Goal: Task Accomplishment & Management: Manage account settings

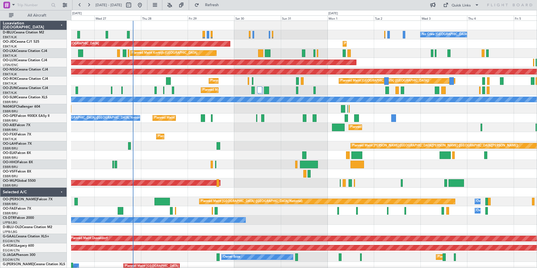
click at [209, 37] on div "No Crew Brussels (Brussels National) No Crew Kortrijk-Wevelgem" at bounding box center [304, 34] width 466 height 9
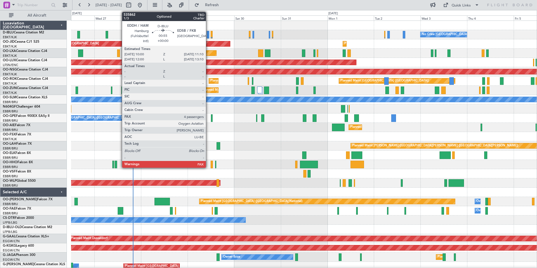
click at [208, 37] on div at bounding box center [208, 35] width 3 height 8
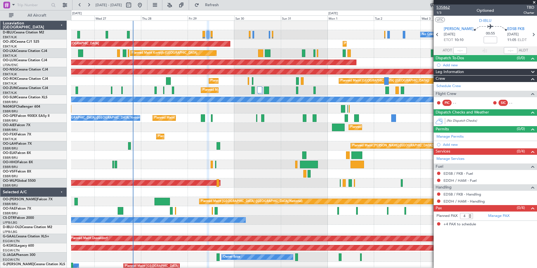
click at [446, 6] on span "535862" at bounding box center [442, 7] width 13 height 6
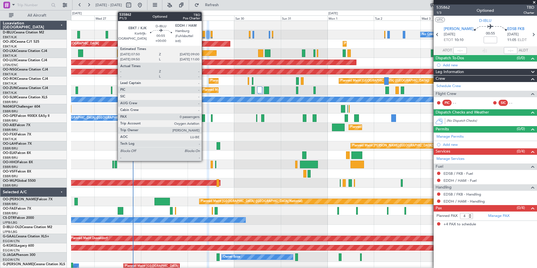
click at [204, 35] on div at bounding box center [203, 35] width 3 height 8
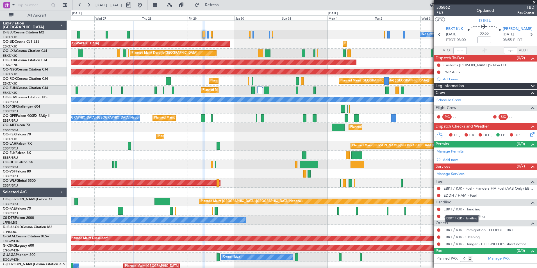
click at [466, 210] on link "EBKT / KJK - Handling" at bounding box center [461, 209] width 37 height 5
click at [464, 218] on link "EDDH / HAM - Handling" at bounding box center [463, 216] width 41 height 5
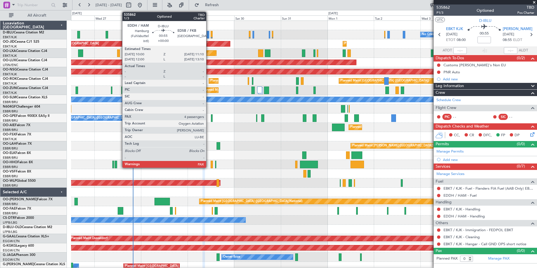
click at [209, 37] on div at bounding box center [208, 35] width 3 height 8
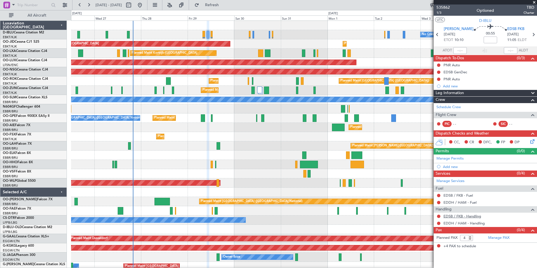
click at [460, 216] on link "EDSB / FKB - Handling" at bounding box center [462, 216] width 38 height 5
click at [457, 222] on link "EDDH / HAM - Handling" at bounding box center [463, 223] width 41 height 5
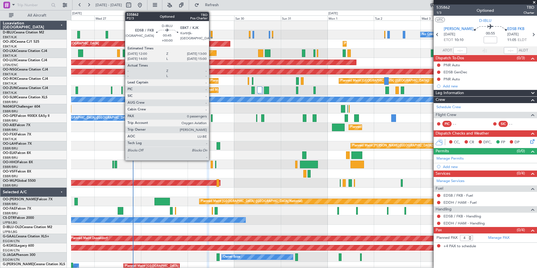
click at [211, 37] on div at bounding box center [212, 35] width 2 height 8
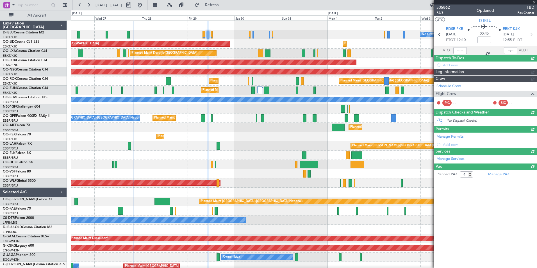
type input "0"
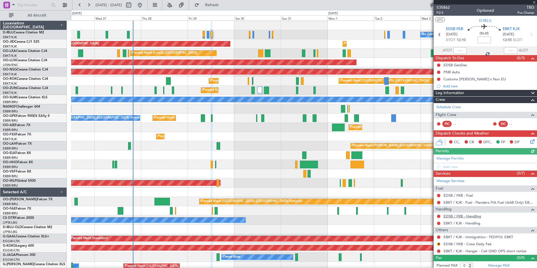
click at [465, 218] on link "EDSB / FKB - Handling" at bounding box center [462, 216] width 38 height 5
click at [460, 223] on link "EBKT / KJK - Handling" at bounding box center [461, 223] width 37 height 5
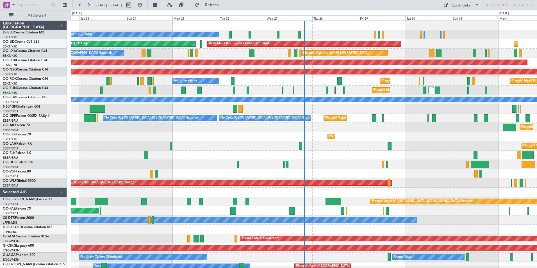
click at [335, 144] on div "No Crew Kortrijk-[GEOGRAPHIC_DATA] No Crew [GEOGRAPHIC_DATA] (Brussels National…" at bounding box center [304, 215] width 466 height 389
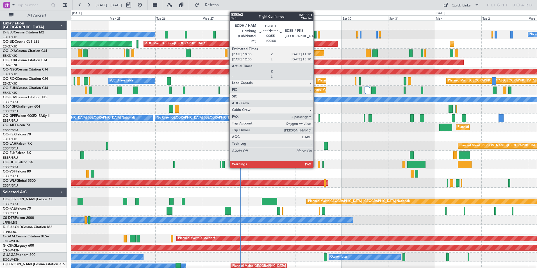
click at [316, 35] on div at bounding box center [315, 35] width 3 height 8
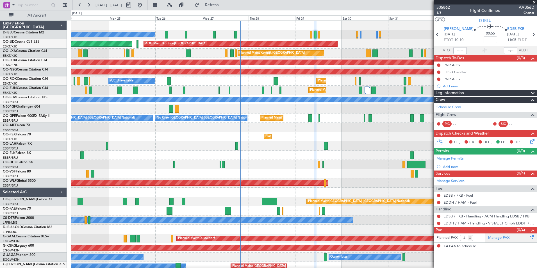
click at [498, 237] on link "Manage PAX" at bounding box center [498, 238] width 21 height 6
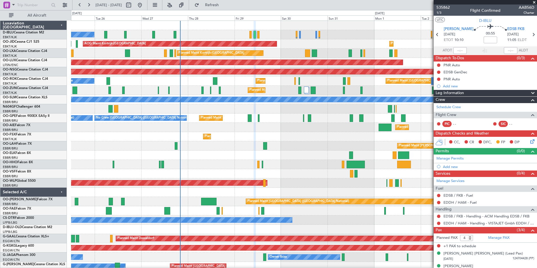
click at [292, 170] on div "No Crew [GEOGRAPHIC_DATA] ([GEOGRAPHIC_DATA] National) No Crew Kortrijk-[GEOGRA…" at bounding box center [304, 215] width 466 height 389
click at [457, 106] on link "Schedule Crew" at bounding box center [448, 107] width 24 height 6
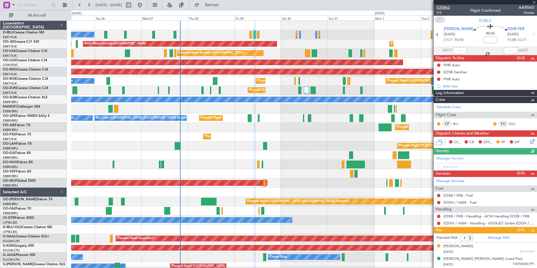
click at [445, 6] on span "535862" at bounding box center [442, 7] width 13 height 6
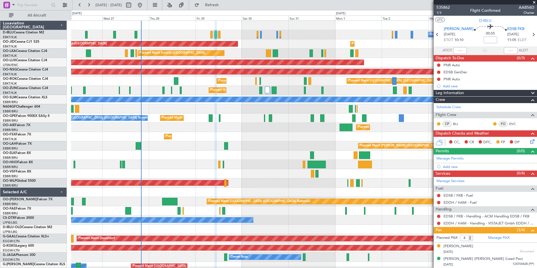
click at [288, 148] on div "Planned Maint [PERSON_NAME]-[GEOGRAPHIC_DATA][PERSON_NAME] ([GEOGRAPHIC_DATA][P…" at bounding box center [304, 145] width 466 height 9
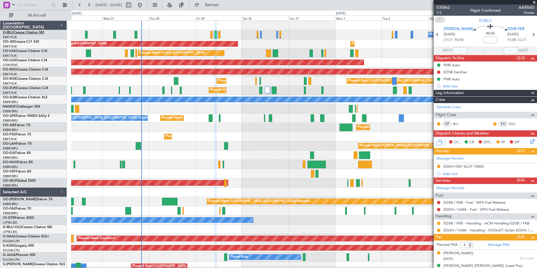
click at [43, 34] on link "D-IBLU Cessna Citation M2" at bounding box center [23, 32] width 41 height 3
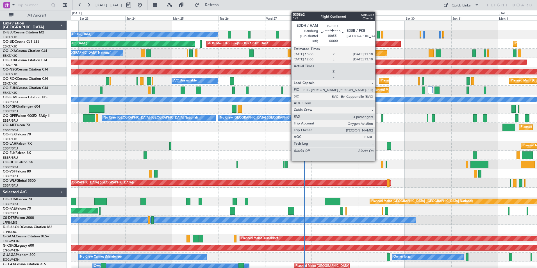
click at [378, 33] on div at bounding box center [378, 35] width 3 height 8
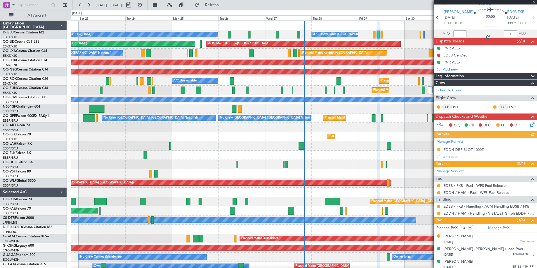
scroll to position [32, 0]
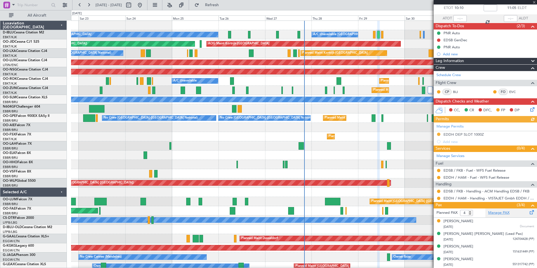
click at [493, 213] on link "Manage PAX" at bounding box center [498, 213] width 21 height 6
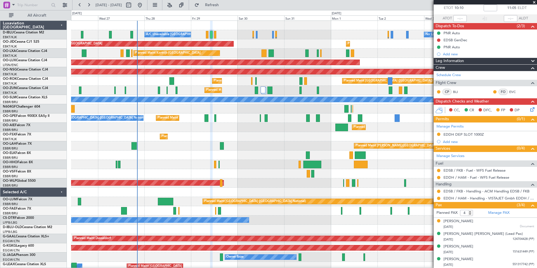
click at [179, 159] on div "A/C Unavailable [GEOGRAPHIC_DATA]-[GEOGRAPHIC_DATA] No Crew [GEOGRAPHIC_DATA] (…" at bounding box center [304, 215] width 466 height 389
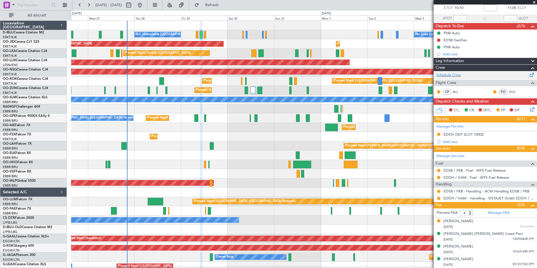
scroll to position [0, 0]
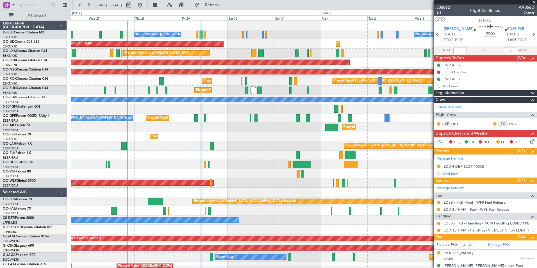
click at [446, 9] on span "535862" at bounding box center [442, 7] width 13 height 6
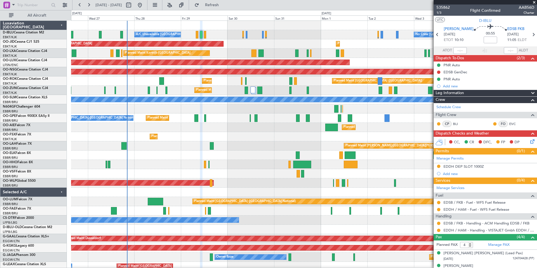
click at [156, 176] on div "No Crew [GEOGRAPHIC_DATA] ([GEOGRAPHIC_DATA] National) A/C Unavailable [GEOGRAP…" at bounding box center [304, 215] width 466 height 389
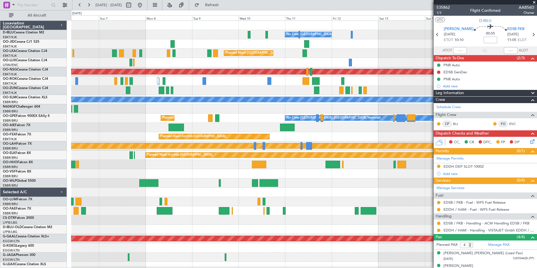
click at [111, 163] on div "No Crew [GEOGRAPHIC_DATA] ([GEOGRAPHIC_DATA] National) No Crew [GEOGRAPHIC_DATA…" at bounding box center [304, 215] width 466 height 389
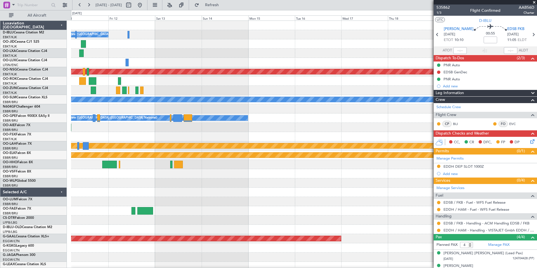
click at [59, 171] on div "No Crew [GEOGRAPHIC_DATA] ([GEOGRAPHIC_DATA] National) Planned Maint [GEOGRAPHI…" at bounding box center [268, 139] width 537 height 258
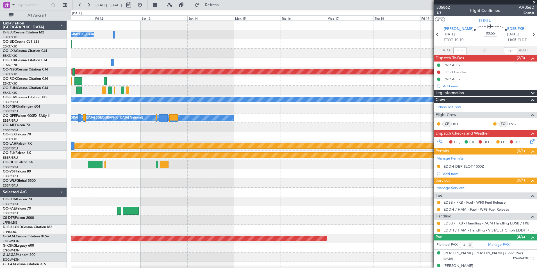
click at [80, 176] on div at bounding box center [304, 173] width 466 height 9
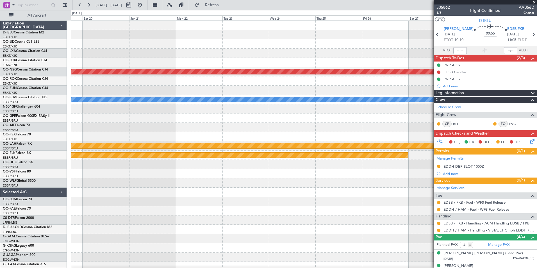
click at [79, 184] on div at bounding box center [304, 182] width 466 height 9
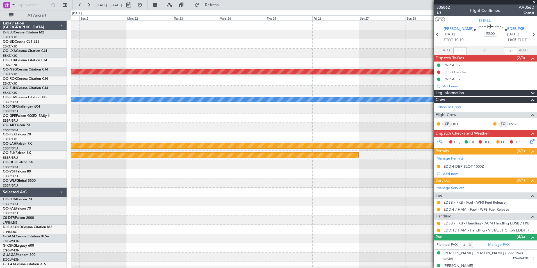
click at [56, 186] on div "Planned Maint [GEOGRAPHIC_DATA] ([GEOGRAPHIC_DATA]) A/C Unavailable [GEOGRAPHIC…" at bounding box center [268, 139] width 537 height 258
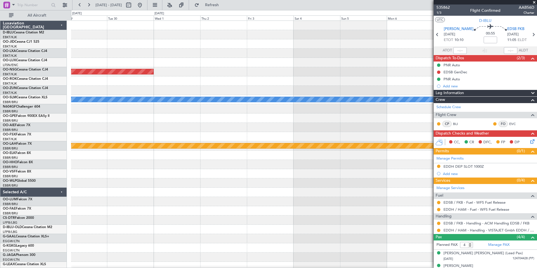
click at [128, 186] on div at bounding box center [304, 182] width 466 height 9
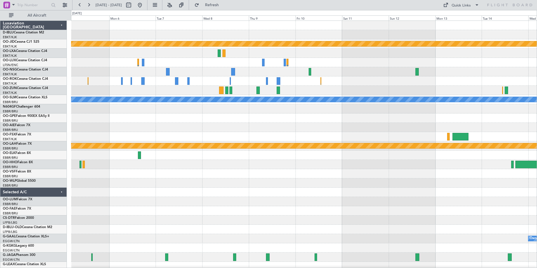
click at [113, 128] on div "null [GEOGRAPHIC_DATA]-[GEOGRAPHIC_DATA] Planned Maint [GEOGRAPHIC_DATA]-[GEOGR…" at bounding box center [304, 197] width 466 height 352
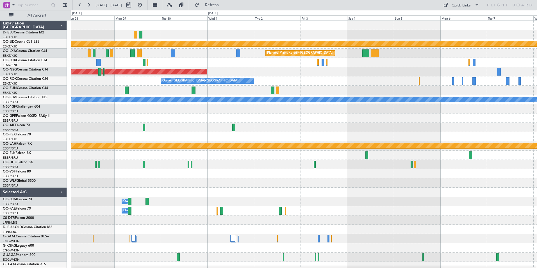
click at [519, 158] on div "A/C Unavailable [GEOGRAPHIC_DATA]-[GEOGRAPHIC_DATA] A/C Unavailable [GEOGRAPHIC…" at bounding box center [304, 197] width 466 height 352
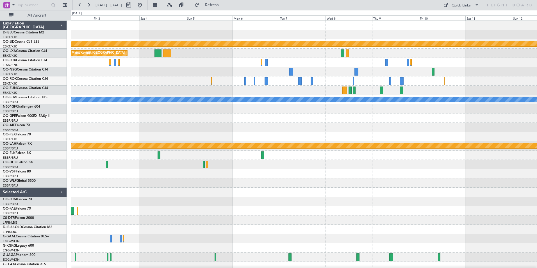
click at [169, 139] on div "null [GEOGRAPHIC_DATA]-[GEOGRAPHIC_DATA] Planned Maint [GEOGRAPHIC_DATA]-[GEOGR…" at bounding box center [304, 197] width 466 height 352
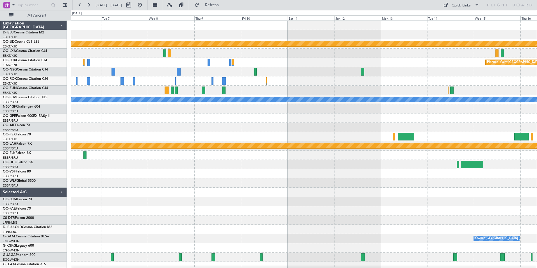
click at [200, 141] on div at bounding box center [304, 136] width 466 height 9
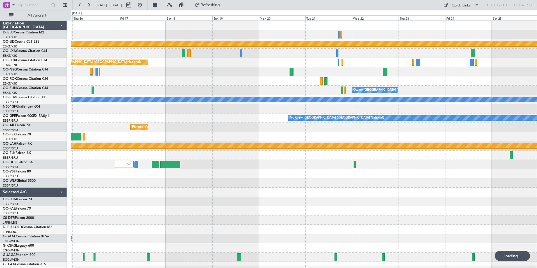
click at [203, 129] on div "Planned Maint [GEOGRAPHIC_DATA] ([GEOGRAPHIC_DATA] National)" at bounding box center [304, 127] width 466 height 9
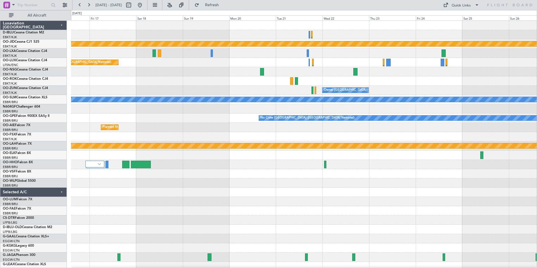
scroll to position [2, 0]
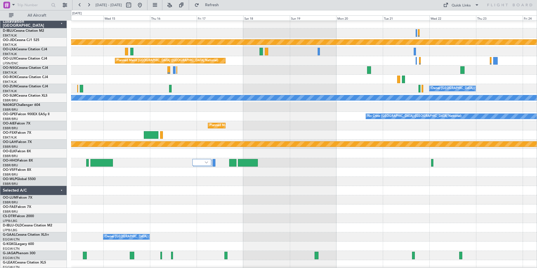
click at [365, 76] on div at bounding box center [304, 79] width 466 height 9
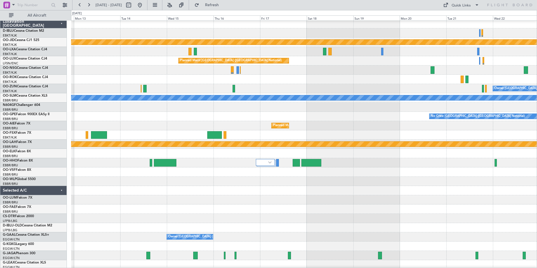
scroll to position [0, 0]
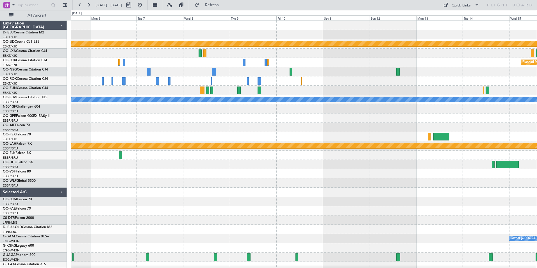
click at [449, 83] on div at bounding box center [304, 80] width 466 height 9
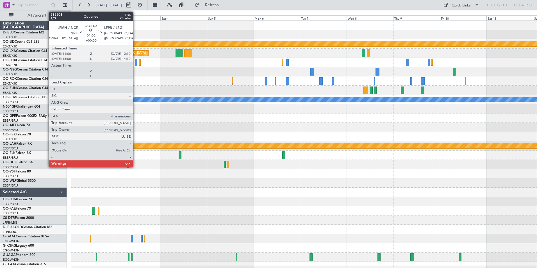
click at [135, 64] on div at bounding box center [136, 63] width 3 height 8
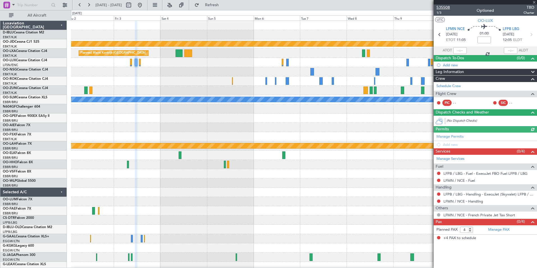
click at [445, 7] on span "535508" at bounding box center [442, 7] width 13 height 6
click at [144, 5] on button at bounding box center [139, 5] width 9 height 9
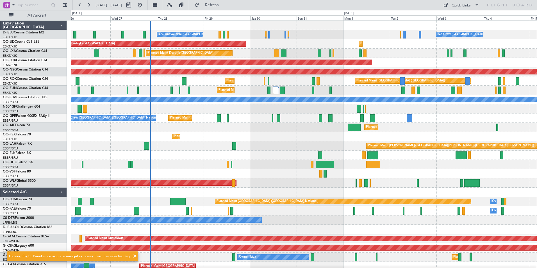
click at [215, 126] on div "A/C Unavailable [GEOGRAPHIC_DATA]-[GEOGRAPHIC_DATA] No Crew [GEOGRAPHIC_DATA] (…" at bounding box center [304, 215] width 466 height 389
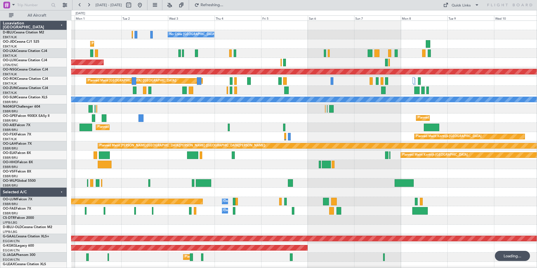
click at [178, 124] on div "No Crew [GEOGRAPHIC_DATA] ([GEOGRAPHIC_DATA] National) Planned Maint [GEOGRAPHI…" at bounding box center [304, 215] width 466 height 389
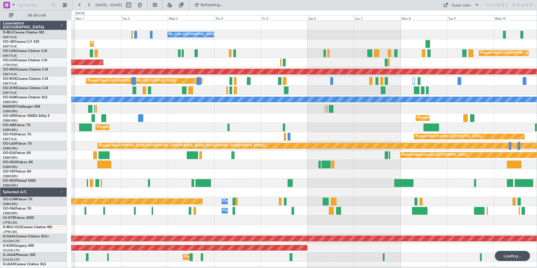
click at [305, 119] on div "Planned Maint [GEOGRAPHIC_DATA] ([GEOGRAPHIC_DATA] National) No Crew [GEOGRAPHI…" at bounding box center [304, 117] width 466 height 9
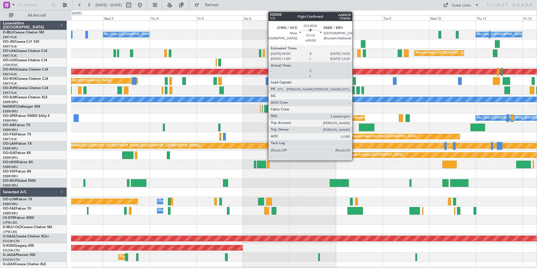
click at [355, 83] on div at bounding box center [354, 81] width 3 height 8
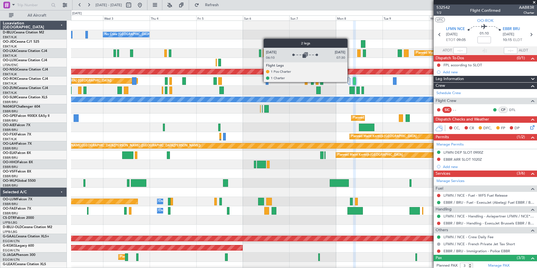
click at [349, 81] on div at bounding box center [349, 80] width 2 height 7
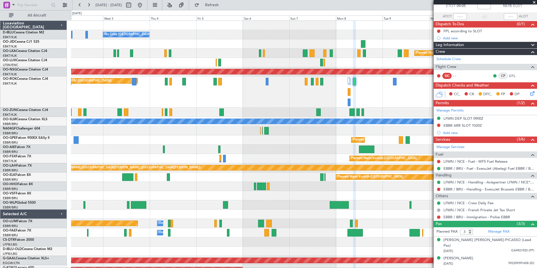
scroll to position [40, 0]
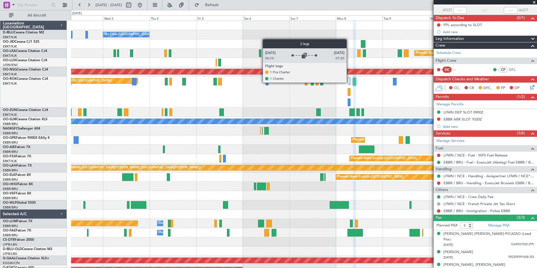
click at [349, 82] on div at bounding box center [349, 80] width 2 height 7
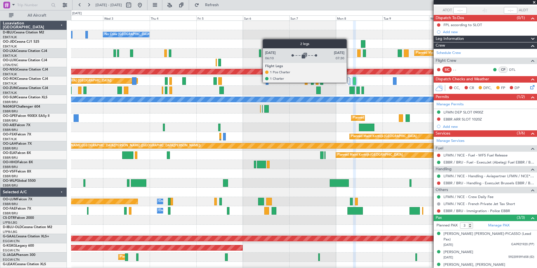
click at [349, 82] on div at bounding box center [349, 80] width 2 height 7
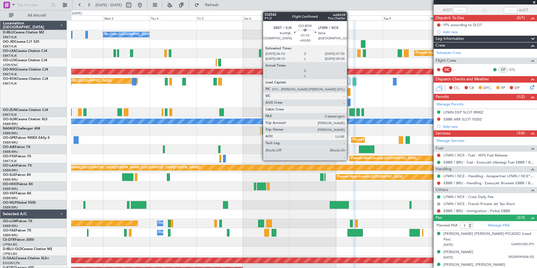
click at [349, 92] on div at bounding box center [349, 92] width 3 height 8
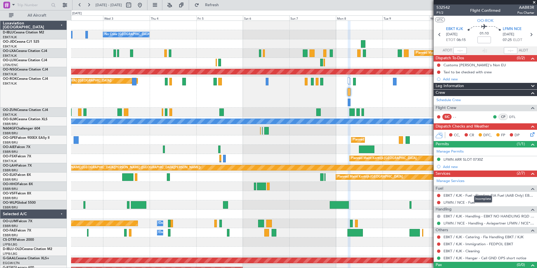
scroll to position [9, 0]
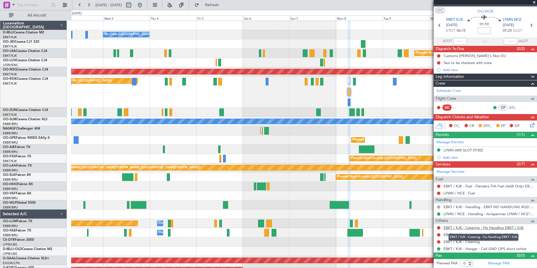
click at [477, 229] on link "EBKT / KJK - Catering - Fia Handling EBKT / KJK" at bounding box center [483, 227] width 80 height 5
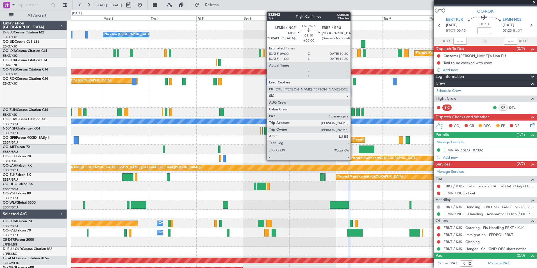
click at [353, 80] on div at bounding box center [354, 82] width 3 height 8
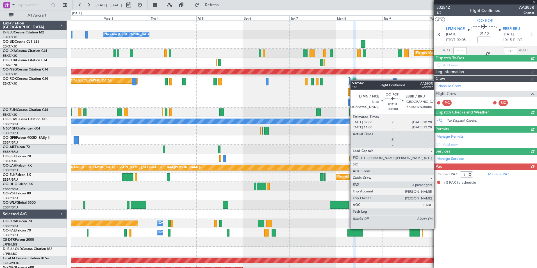
scroll to position [0, 0]
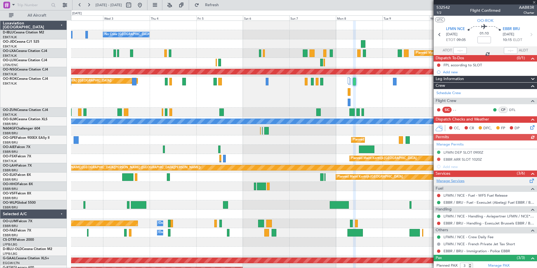
click at [453, 181] on link "Manage Services" at bounding box center [450, 181] width 28 height 6
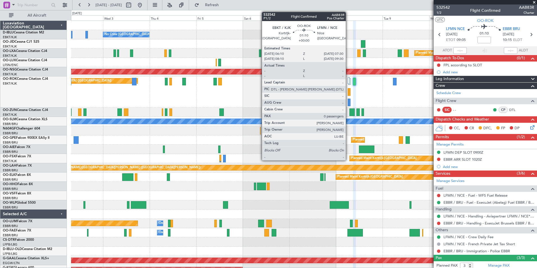
click at [348, 93] on div at bounding box center [349, 92] width 3 height 8
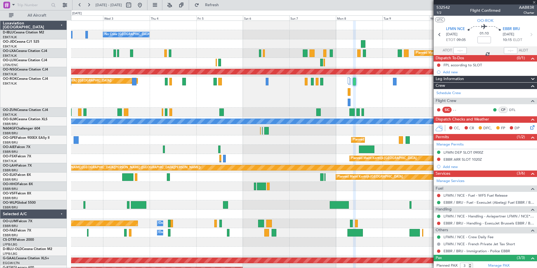
type input "0"
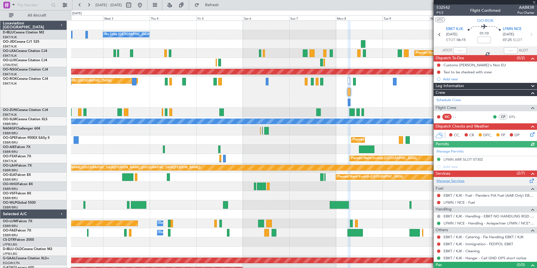
click at [458, 182] on link "Manage Services" at bounding box center [450, 181] width 28 height 6
click at [441, 12] on span "P1/2" at bounding box center [442, 12] width 13 height 5
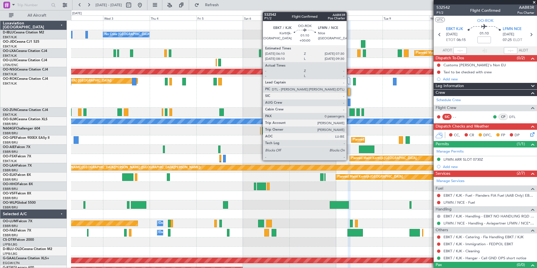
click at [349, 91] on div at bounding box center [349, 92] width 3 height 8
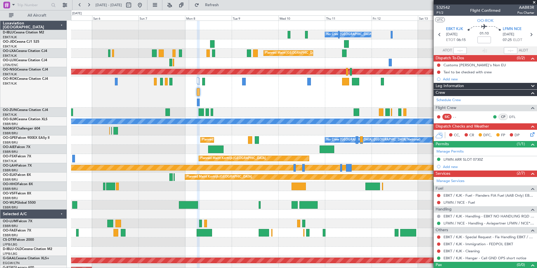
click at [227, 99] on div "Planned Maint [GEOGRAPHIC_DATA] ([GEOGRAPHIC_DATA]) Planned Maint [GEOGRAPHIC_D…" at bounding box center [304, 91] width 466 height 31
